Goal: Complete application form

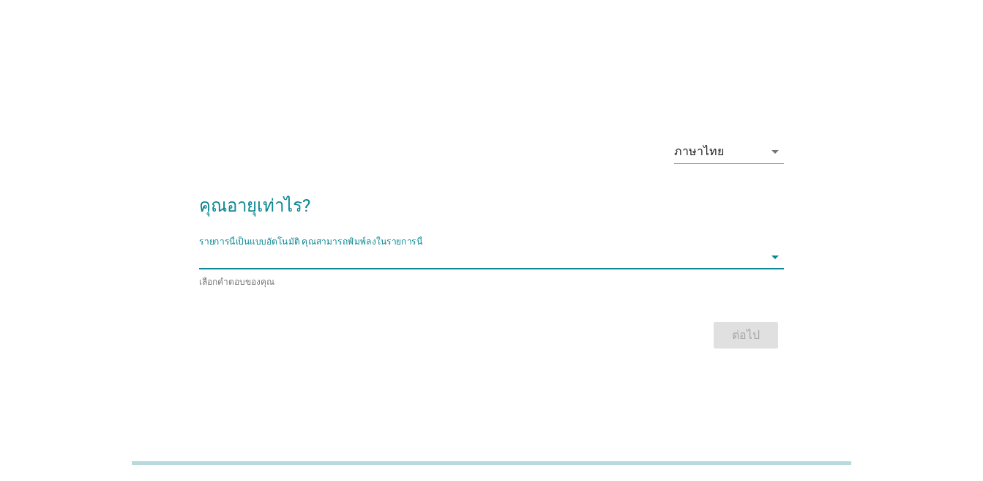
click at [408, 258] on input "รายการนี้เป็นแบบอัตโนมัติ คุณสามารถพิมพ์ลงในรายการนี้" at bounding box center [481, 256] width 565 height 23
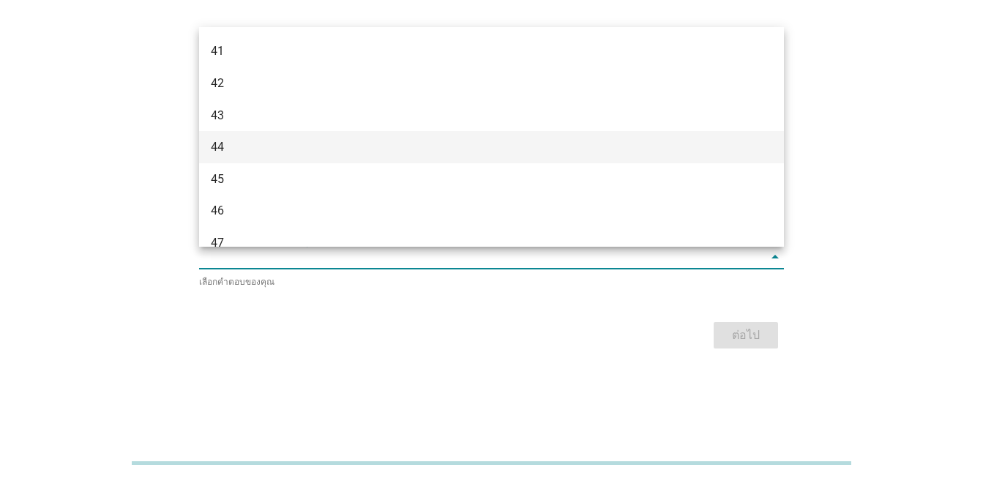
scroll to position [732, 0]
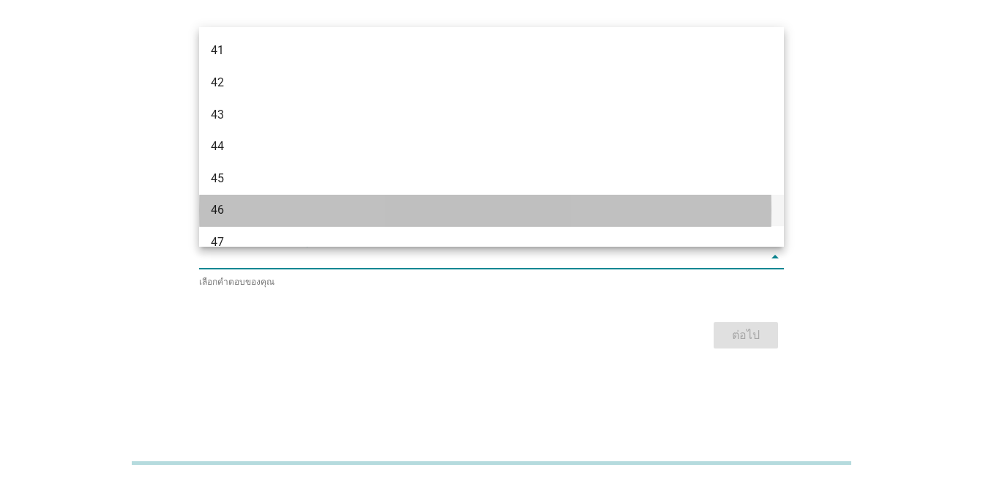
click at [255, 211] on div "46" at bounding box center [468, 210] width 515 height 18
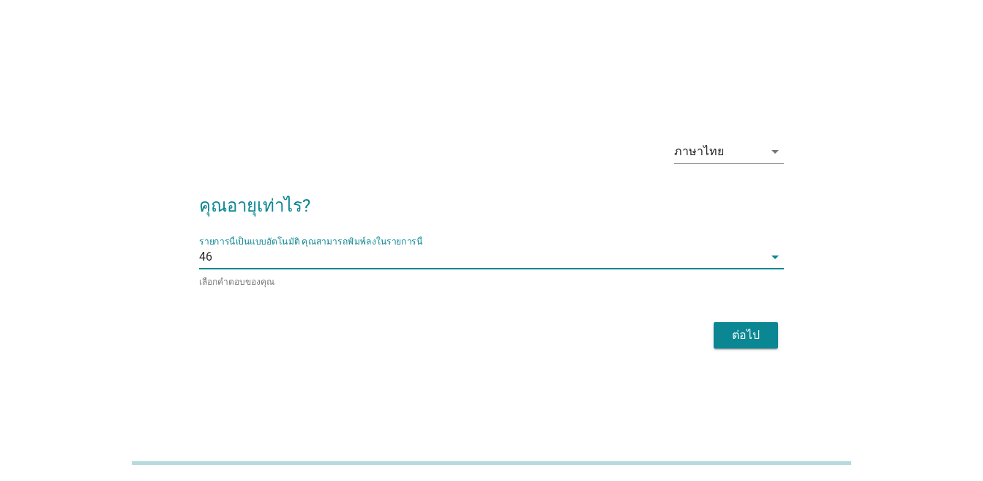
click at [746, 333] on div "ต่อไป" at bounding box center [746, 336] width 41 height 18
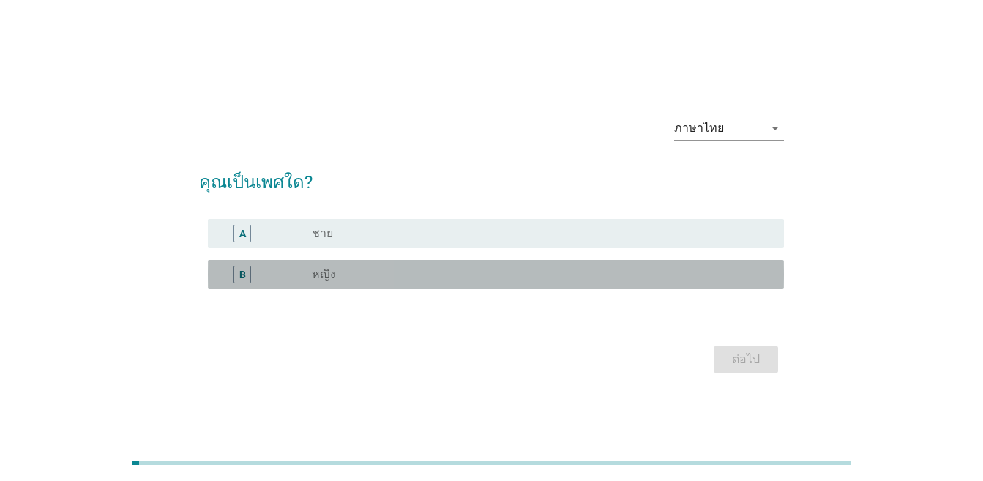
click at [395, 270] on div "radio_button_unchecked หญิง" at bounding box center [536, 274] width 449 height 15
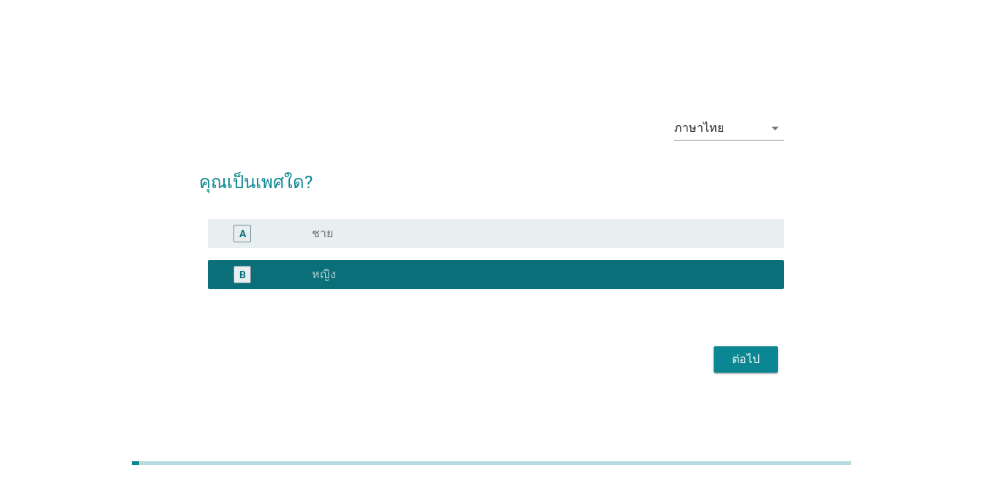
click at [751, 362] on div "ต่อไป" at bounding box center [746, 360] width 41 height 18
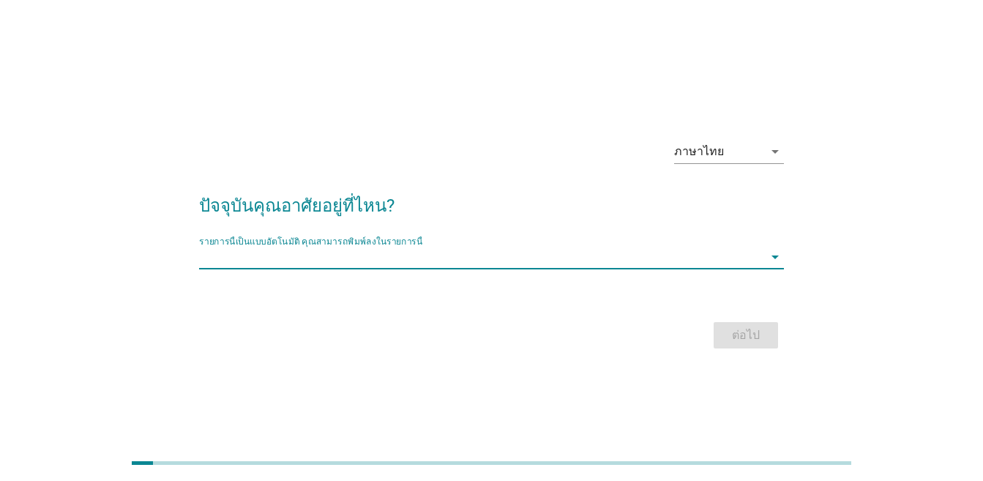
click at [675, 266] on input "รายการนี้เป็นแบบอัตโนมัติ คุณสามารถพิมพ์ลงในรายการนี้" at bounding box center [481, 256] width 565 height 23
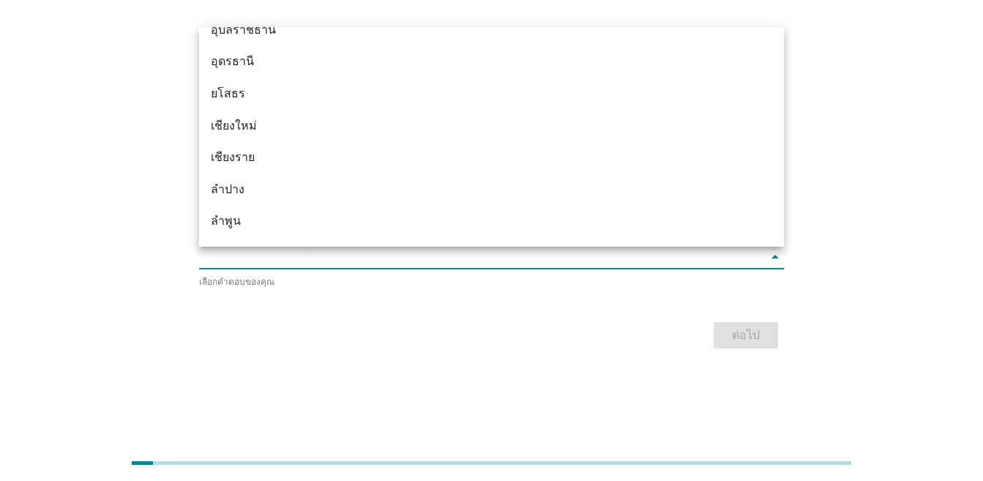
scroll to position [586, 0]
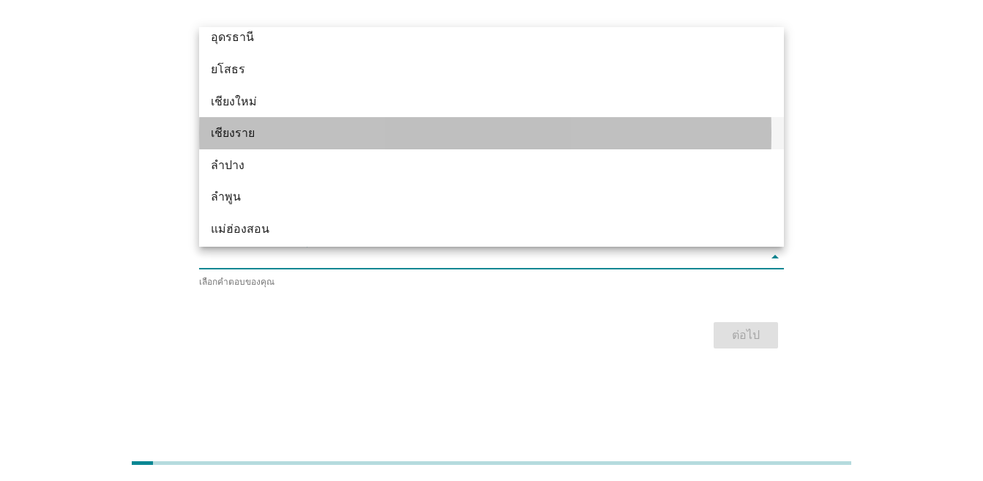
click at [312, 139] on div "เชียงราย" at bounding box center [468, 133] width 515 height 18
click at [312, 139] on div "ภาษาไทย arrow_drop_down" at bounding box center [491, 153] width 585 height 50
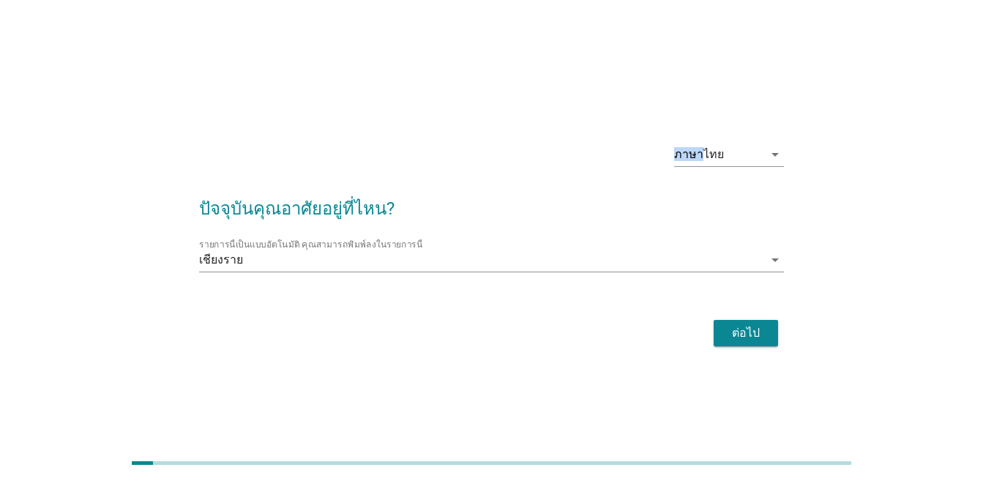
click at [753, 328] on div "ต่อไป" at bounding box center [746, 333] width 41 height 18
click at [753, 328] on div "ต่อไป" at bounding box center [491, 333] width 585 height 35
